Goal: Transaction & Acquisition: Subscribe to service/newsletter

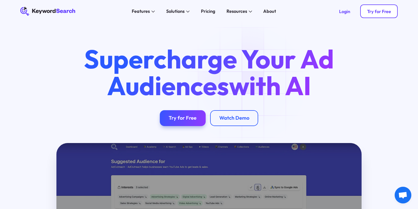
click at [366, 13] on link "Try for Free" at bounding box center [378, 11] width 37 height 14
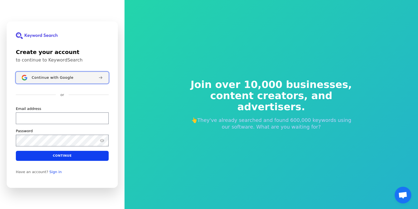
click at [47, 82] on button "Continue with Google" at bounding box center [62, 78] width 93 height 12
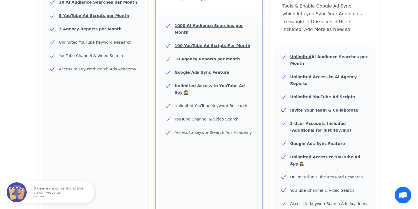
scroll to position [128, 0]
